Goal: Task Accomplishment & Management: Manage account settings

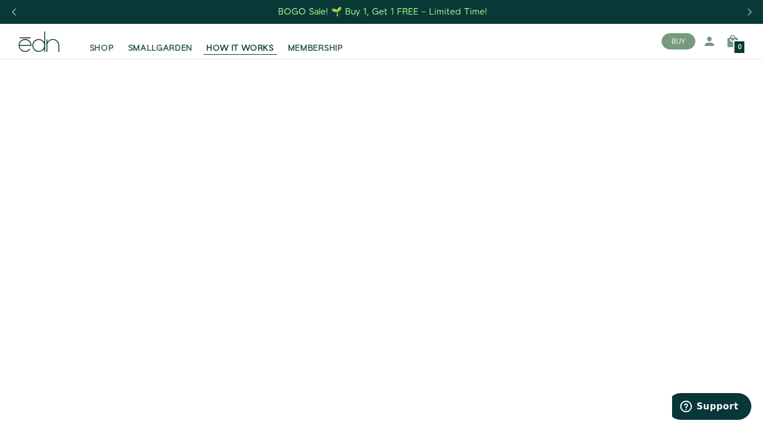
click at [434, 36] on div "SHOP SMALLGARDEN HOW IT WORKS MEMBERSHIP" at bounding box center [360, 42] width 583 height 26
click at [706, 43] on icon at bounding box center [709, 41] width 14 height 14
click at [679, 76] on link "Log in" at bounding box center [674, 72] width 92 height 21
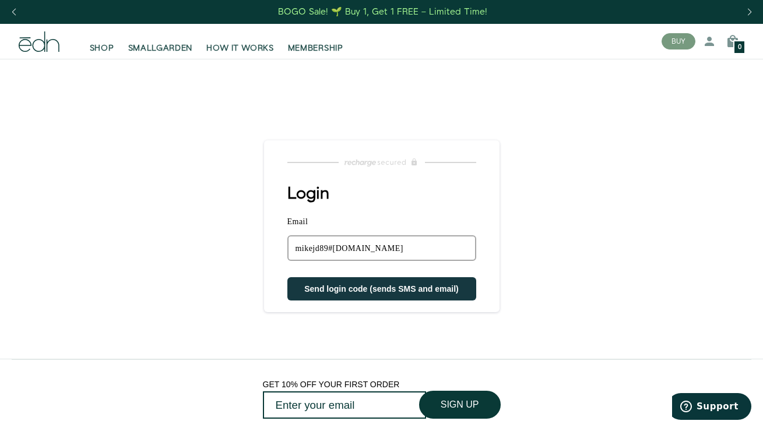
click at [381, 290] on button "Send login code (sends SMS and email)" at bounding box center [381, 288] width 189 height 23
click at [346, 289] on span "Send login code (sends SMS and email)" at bounding box center [381, 288] width 154 height 9
type input "[EMAIL_ADDRESS][DOMAIN_NAME]"
click at [381, 290] on button "Send login code (sends SMS and email)" at bounding box center [381, 288] width 189 height 23
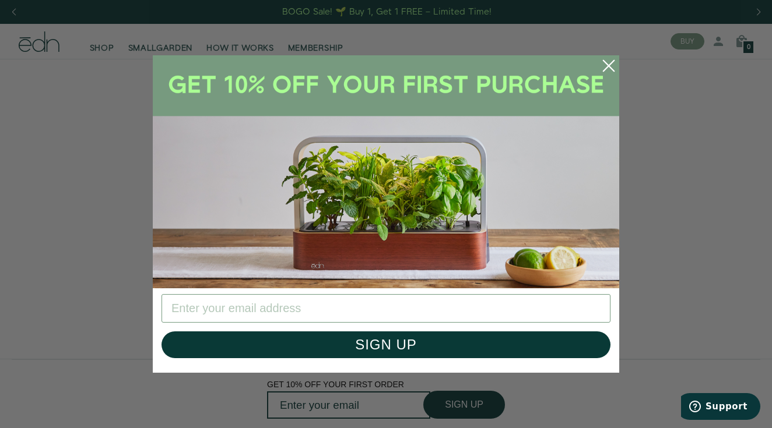
click at [610, 64] on icon "Close dialog" at bounding box center [608, 66] width 10 height 10
